Goal: Register for event/course

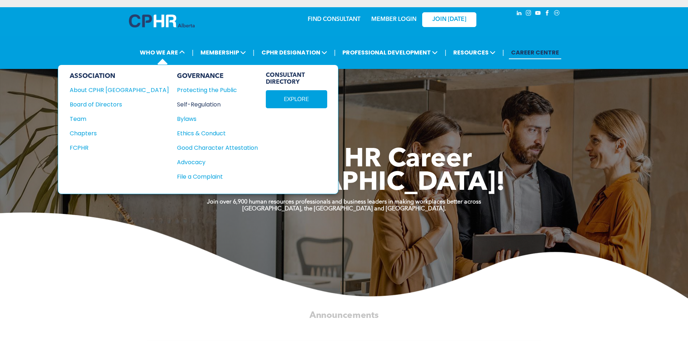
click at [177, 106] on div "Self-Regulation" at bounding box center [213, 104] width 73 height 9
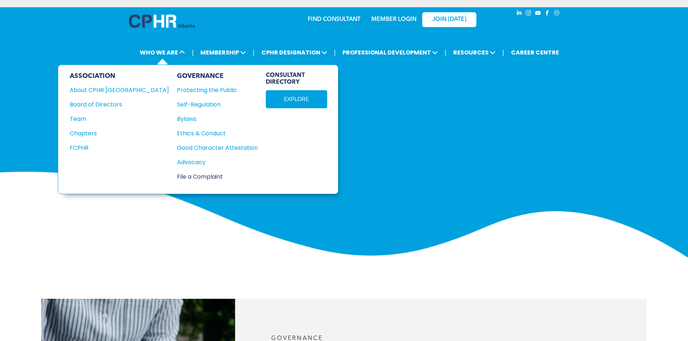
click at [177, 174] on div "File a Complaint" at bounding box center [213, 176] width 73 height 9
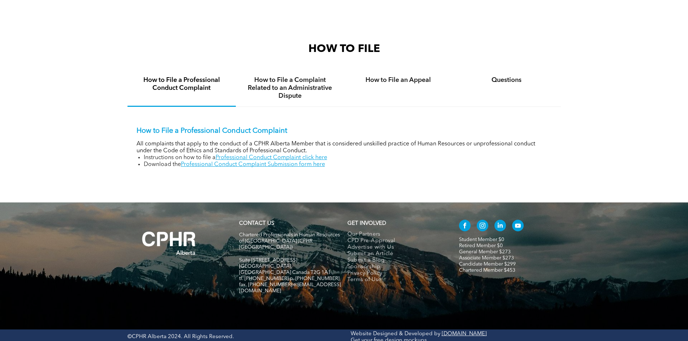
scroll to position [482, 0]
click at [378, 81] on h4 "How to File an Appeal" at bounding box center [398, 80] width 95 height 8
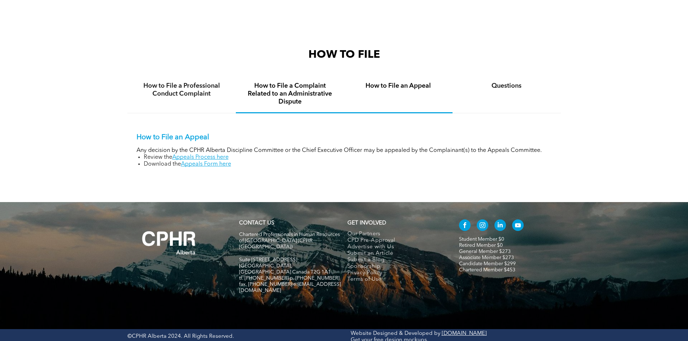
click at [307, 85] on h4 "How to File a Complaint Related to an Administrative Dispute" at bounding box center [289, 94] width 95 height 24
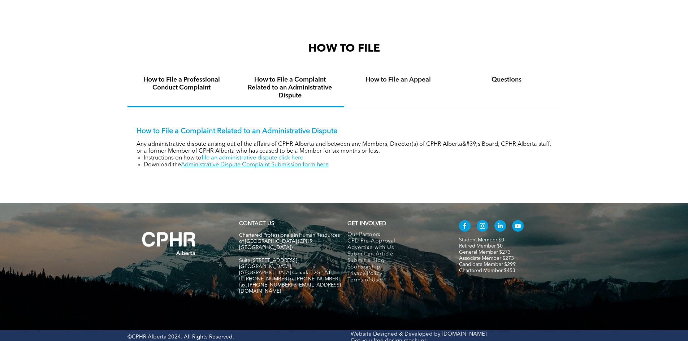
click at [210, 93] on div "How to File a Professional Conduct Complaint" at bounding box center [181, 88] width 108 height 38
click at [271, 94] on h4 "How to File a Complaint Related to an Administrative Dispute" at bounding box center [289, 88] width 95 height 24
click at [205, 91] on h4 "How to File a Professional Conduct Complaint" at bounding box center [181, 84] width 95 height 16
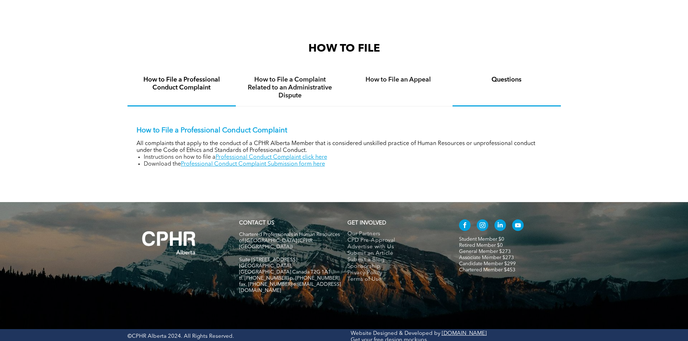
click at [525, 92] on div "Questions" at bounding box center [506, 87] width 108 height 37
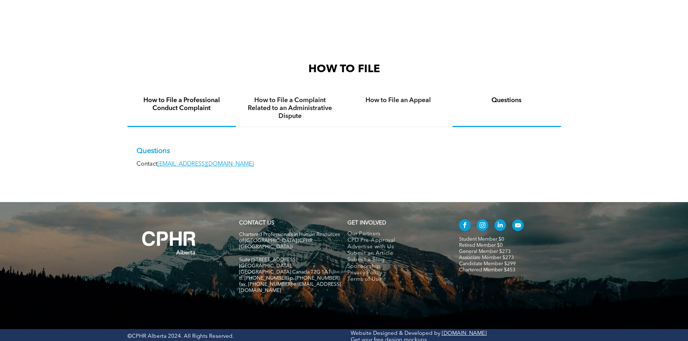
click at [180, 103] on h4 "How to File a Professional Conduct Complaint" at bounding box center [181, 104] width 95 height 16
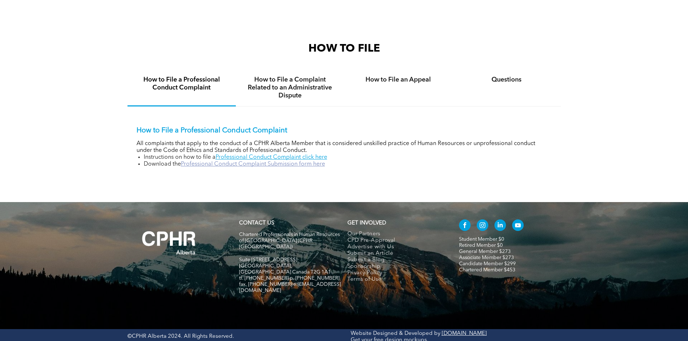
click at [200, 165] on link "Professional Conduct Complaint Submission form here" at bounding box center [253, 164] width 144 height 6
click at [270, 165] on link "Professional Conduct Complaint Submission form here" at bounding box center [253, 164] width 144 height 6
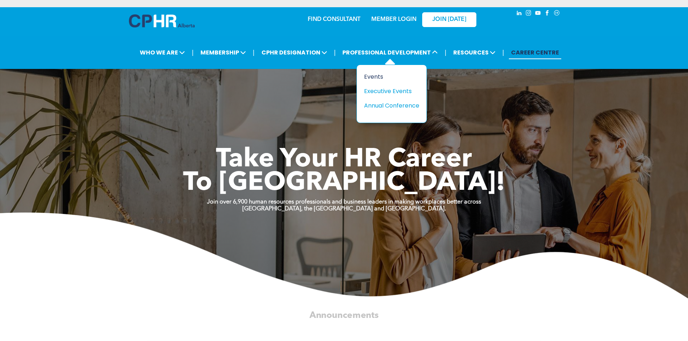
click at [377, 75] on div "Events" at bounding box center [389, 76] width 50 height 9
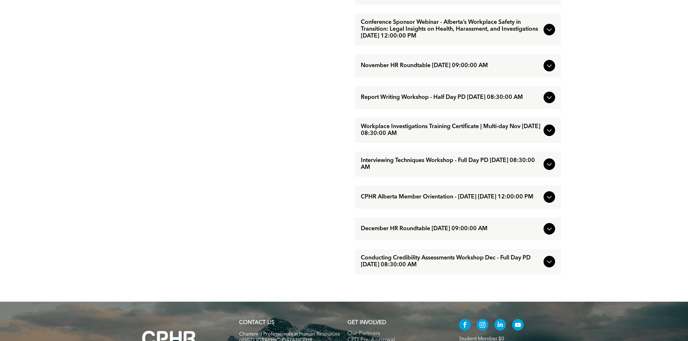
scroll to position [665, 0]
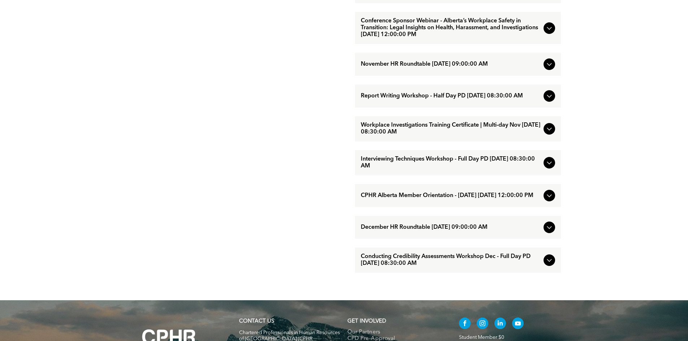
click at [545, 133] on icon at bounding box center [549, 129] width 9 height 9
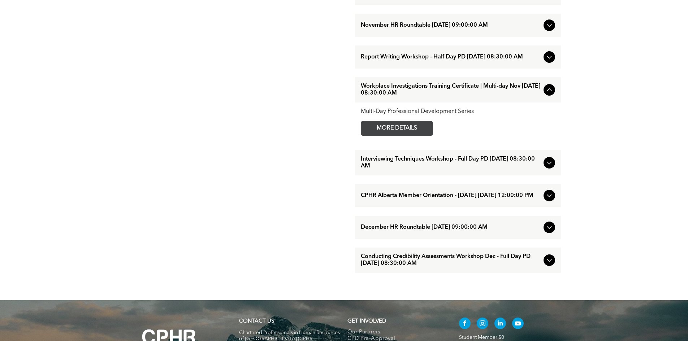
click at [418, 135] on span "MORE DETAILS" at bounding box center [396, 128] width 57 height 14
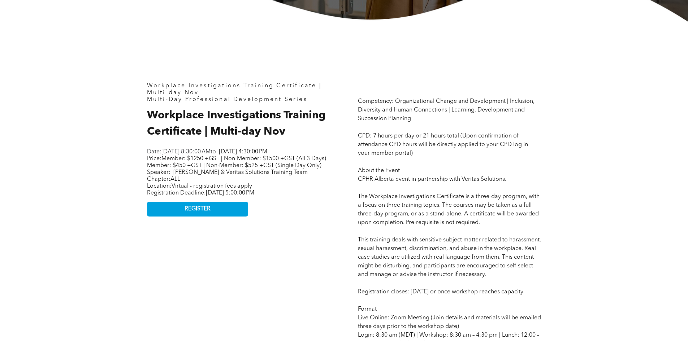
scroll to position [293, 0]
click at [195, 216] on link "REGISTER" at bounding box center [197, 208] width 101 height 15
